Goal: Navigation & Orientation: Find specific page/section

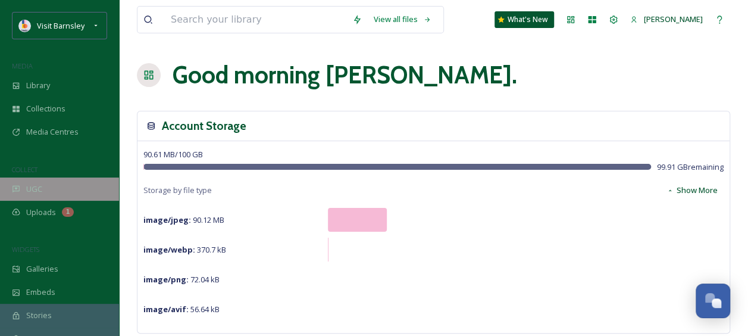
click at [58, 190] on div "UGC" at bounding box center [59, 188] width 119 height 23
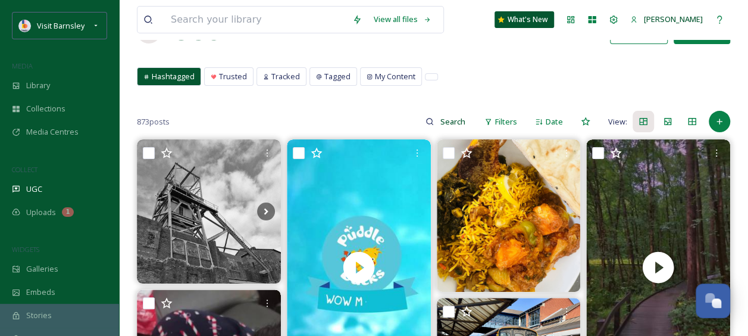
scroll to position [60, 0]
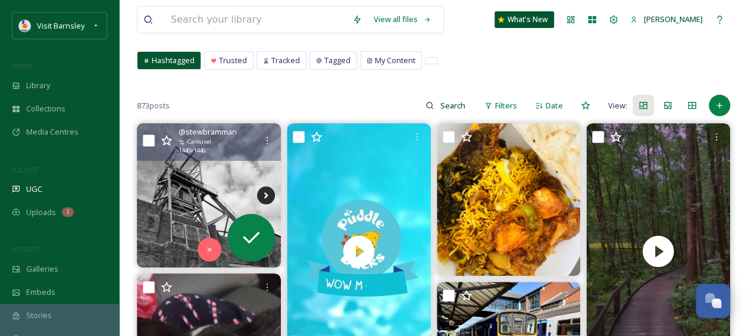
click at [274, 192] on icon at bounding box center [266, 195] width 18 height 18
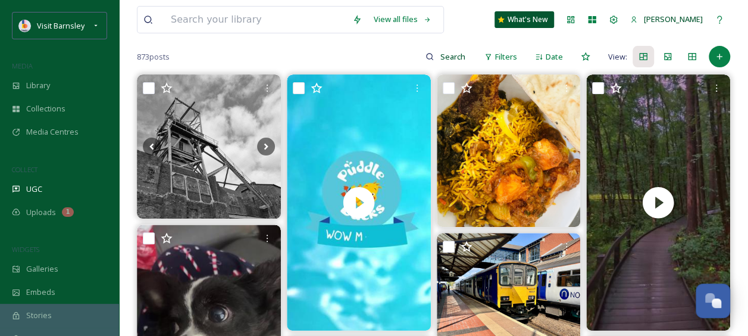
scroll to position [119, 0]
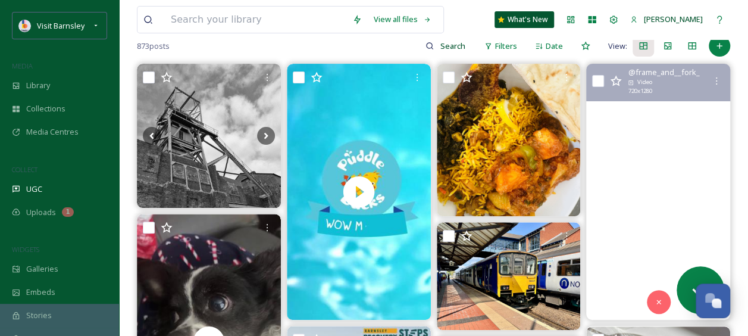
click at [666, 182] on video "Deep in the woods #woods #forest #rainyday #newmillerdam #wakefield #barnsley #…" at bounding box center [658, 192] width 144 height 256
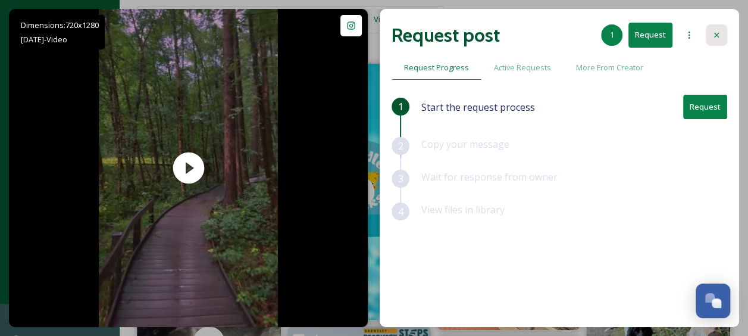
click at [719, 33] on icon at bounding box center [717, 35] width 10 height 10
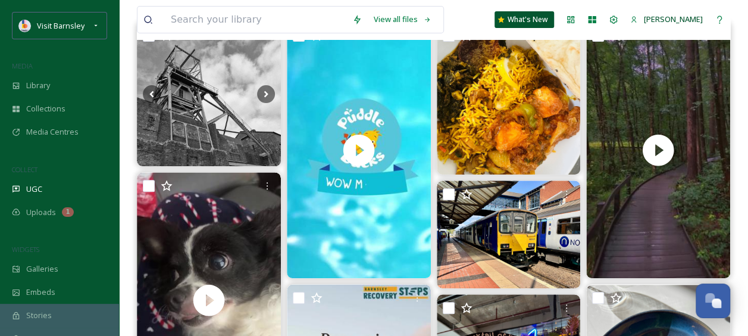
scroll to position [179, 0]
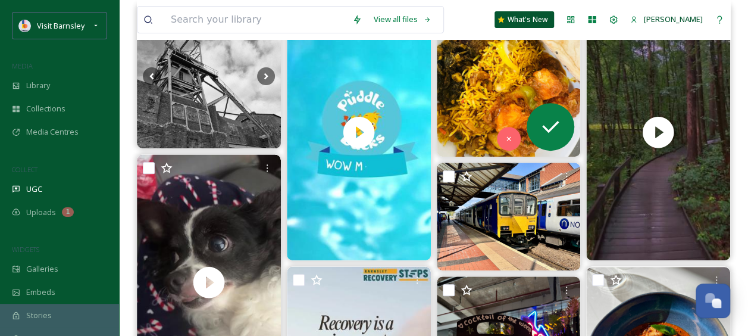
click at [505, 80] on img at bounding box center [509, 80] width 144 height 152
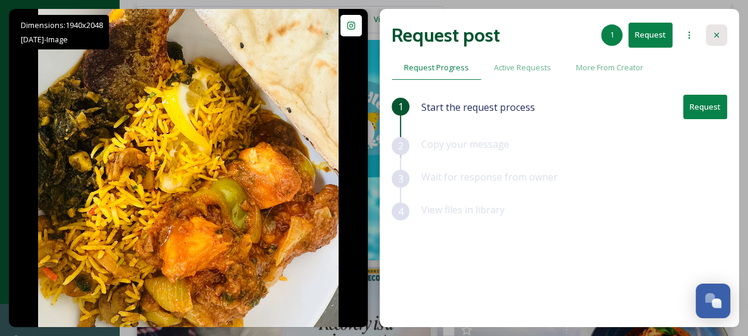
click at [719, 34] on icon at bounding box center [717, 35] width 10 height 10
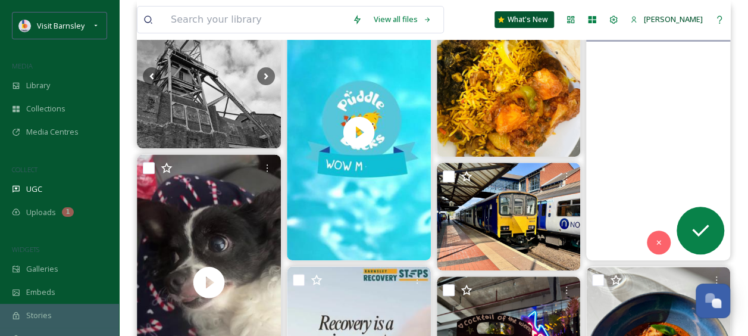
click at [685, 85] on video "Deep in the woods #woods #forest #rainyday #newmillerdam #wakefield #barnsley #…" at bounding box center [658, 132] width 144 height 256
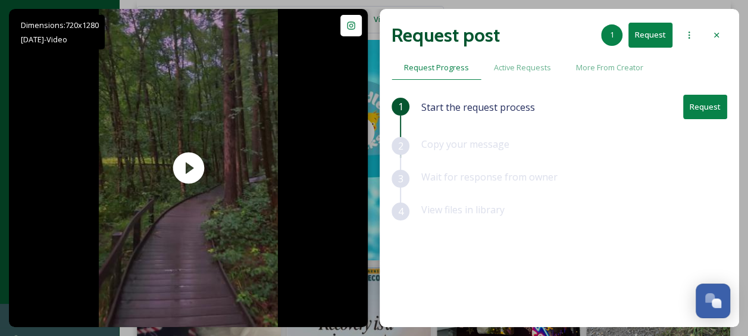
click at [702, 33] on div "Request post 1 Request" at bounding box center [560, 35] width 336 height 29
click at [718, 35] on icon at bounding box center [717, 35] width 10 height 10
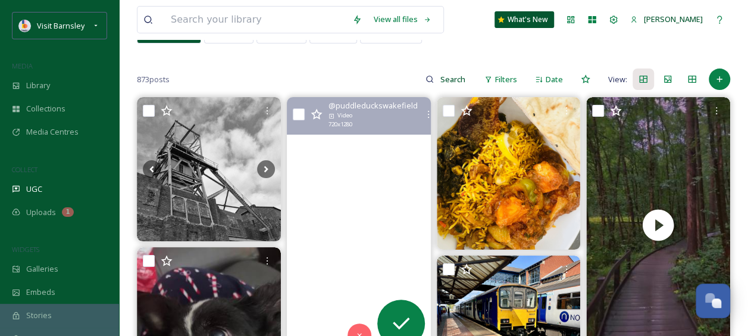
scroll to position [119, 0]
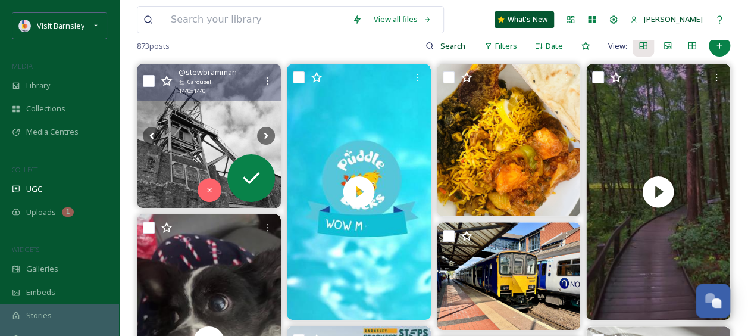
click at [218, 130] on img at bounding box center [209, 136] width 144 height 144
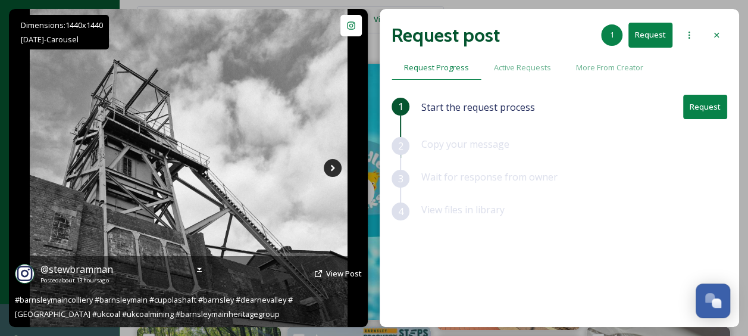
click at [332, 174] on icon at bounding box center [333, 168] width 18 height 18
click at [330, 164] on icon at bounding box center [333, 168] width 18 height 18
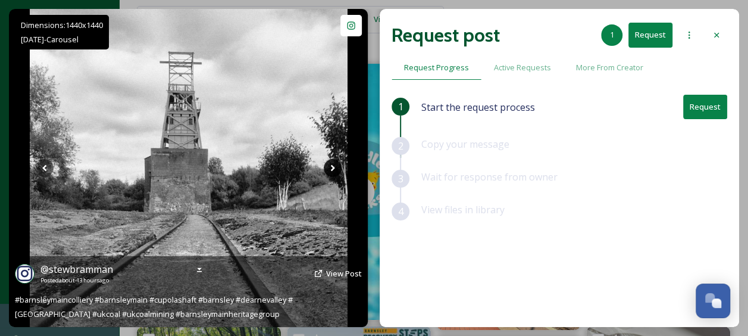
click at [334, 164] on icon at bounding box center [333, 168] width 18 height 18
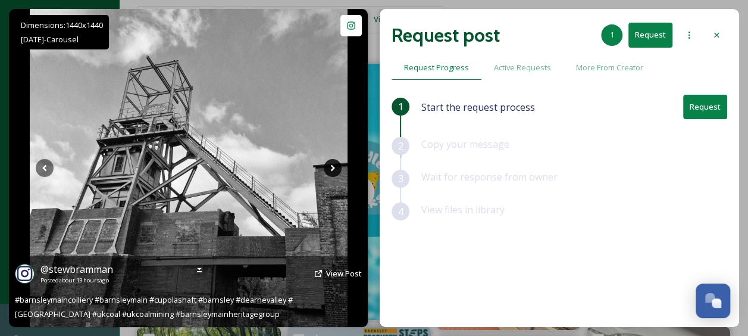
click at [334, 164] on icon at bounding box center [333, 168] width 18 height 18
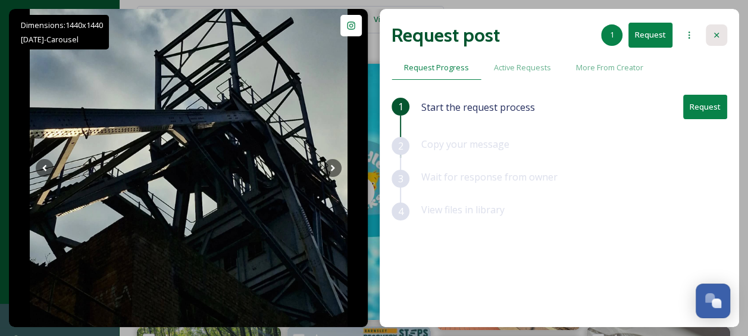
click at [719, 32] on icon at bounding box center [717, 35] width 10 height 10
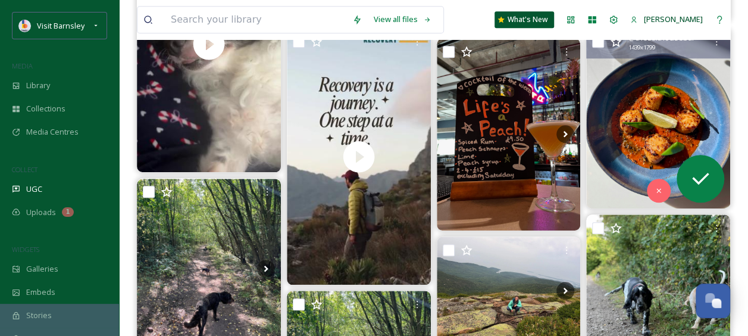
scroll to position [476, 0]
